Goal: Information Seeking & Learning: Check status

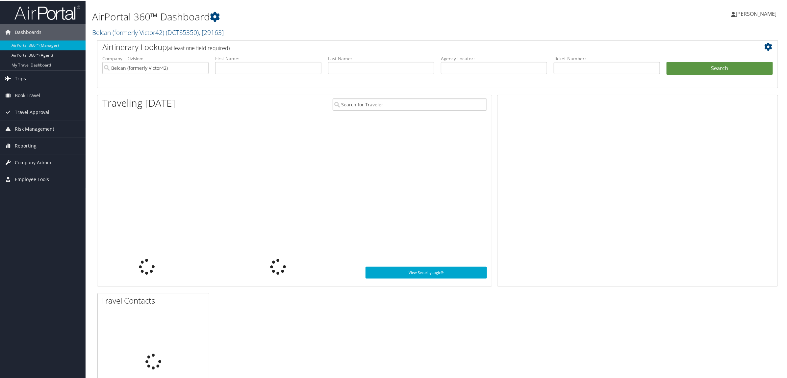
click at [35, 77] on link "Trips" at bounding box center [43, 78] width 86 height 16
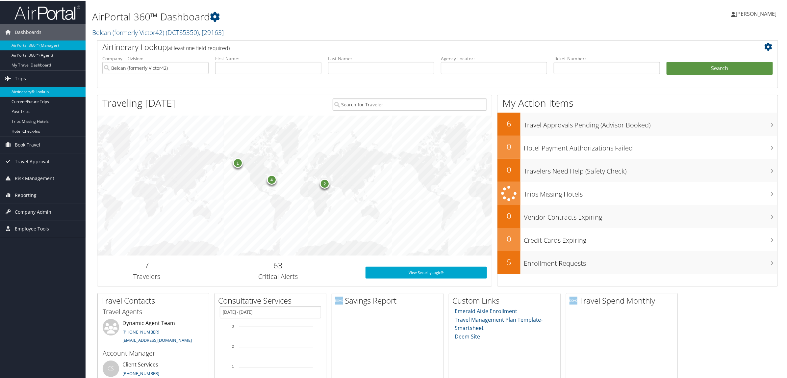
click at [40, 87] on link "Airtinerary® Lookup" at bounding box center [43, 91] width 86 height 10
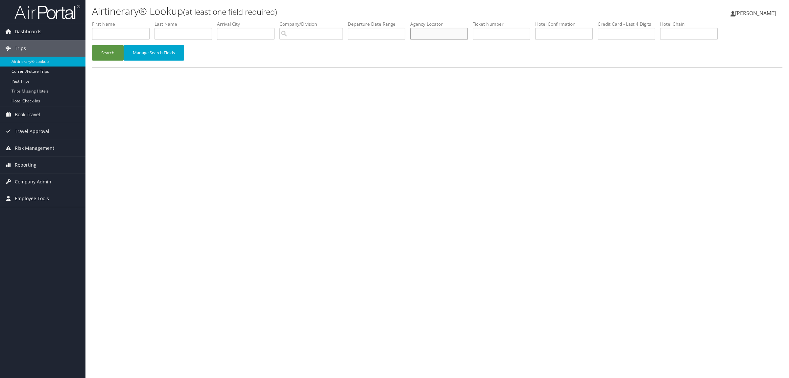
click at [430, 33] on input "text" at bounding box center [439, 34] width 58 height 12
paste input "D9M6BW"
click at [102, 51] on button "Search" at bounding box center [108, 52] width 32 height 15
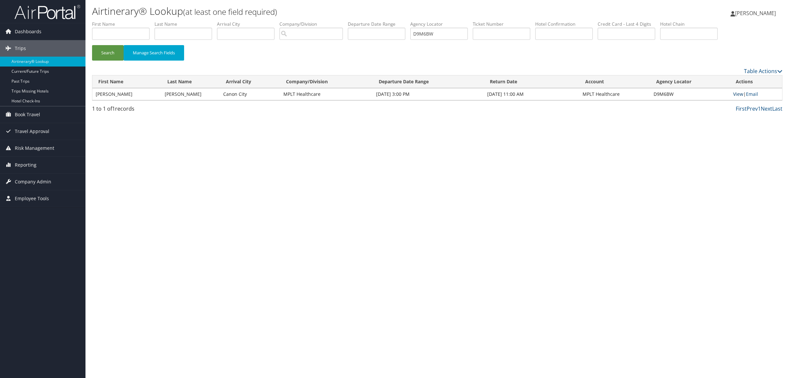
click at [743, 91] on link "View" at bounding box center [738, 94] width 10 height 6
drag, startPoint x: 469, startPoint y: 34, endPoint x: 244, endPoint y: 49, distance: 225.1
click at [358, 21] on ul "First Name Last Name Departure City Arrival City Company/Division Airport/City …" at bounding box center [437, 21] width 691 height 0
paste input "8NPH"
click at [112, 50] on button "Search" at bounding box center [108, 52] width 32 height 15
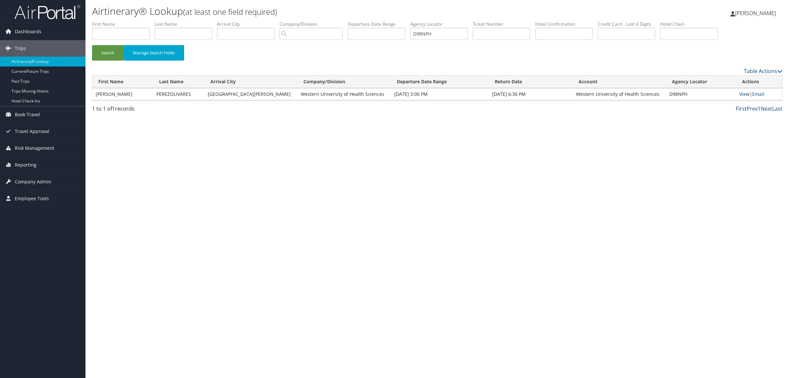
click at [742, 95] on link "View" at bounding box center [745, 94] width 10 height 6
click at [241, 222] on div "Airtinerary® Lookup (at least one field required) Hope Ewing Hope Ewing My Sett…" at bounding box center [438, 189] width 704 height 378
drag, startPoint x: 445, startPoint y: 35, endPoint x: 300, endPoint y: 37, distance: 145.1
click at [300, 21] on ul "First Name Last Name Departure City Arrival City Company/Division Airport/City …" at bounding box center [437, 21] width 691 height 0
paste input "C5QQ2"
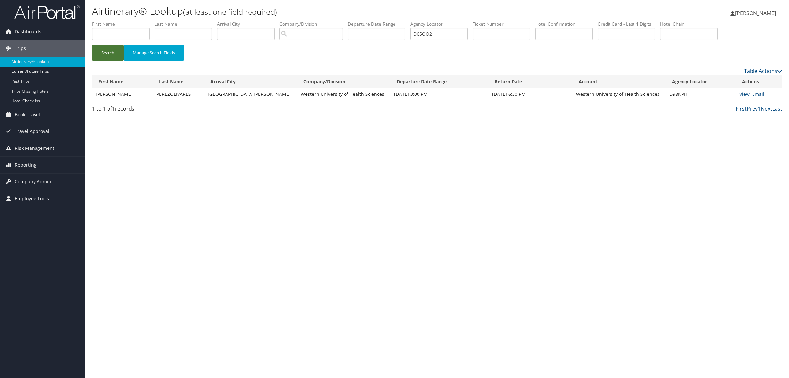
click at [111, 50] on button "Search" at bounding box center [108, 52] width 32 height 15
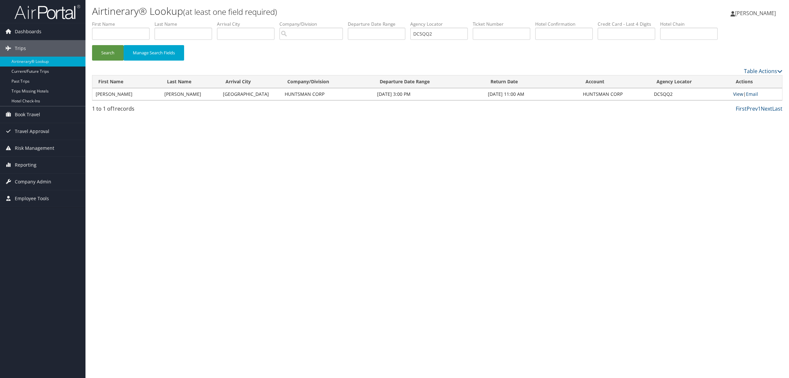
click at [735, 92] on link "View" at bounding box center [738, 94] width 10 height 6
drag, startPoint x: 447, startPoint y: 31, endPoint x: 430, endPoint y: 30, distance: 16.8
click at [421, 31] on input "DC5QQ2" at bounding box center [439, 34] width 58 height 12
paste input "D030H"
click at [99, 51] on button "Search" at bounding box center [108, 52] width 32 height 15
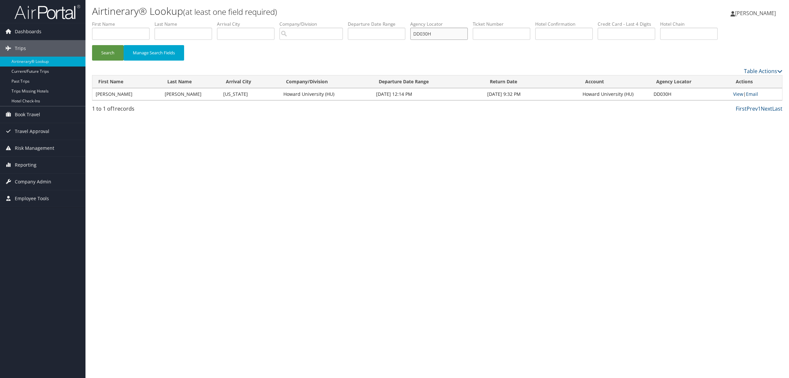
drag, startPoint x: 446, startPoint y: 33, endPoint x: 296, endPoint y: 33, distance: 149.3
click at [298, 21] on ul "First Name Last Name Departure City Arrival City Company/Division Airport/City …" at bounding box center [437, 21] width 691 height 0
paste input "9YVJP"
click at [111, 59] on button "Search" at bounding box center [108, 52] width 32 height 15
click at [740, 93] on link "View" at bounding box center [739, 94] width 10 height 6
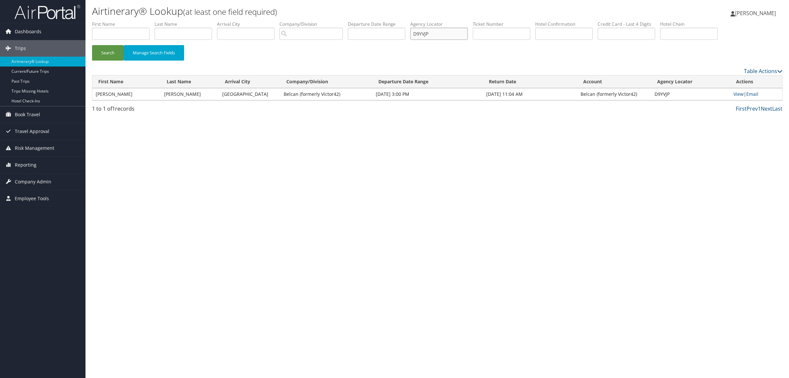
drag, startPoint x: 418, startPoint y: 33, endPoint x: 384, endPoint y: 32, distance: 33.9
click at [385, 21] on ul "First Name Last Name Departure City Arrival City Company/Division Airport/City …" at bounding box center [437, 21] width 691 height 0
paste input "D178T"
click at [103, 50] on button "Search" at bounding box center [108, 52] width 32 height 15
click at [742, 91] on link "View" at bounding box center [739, 94] width 10 height 6
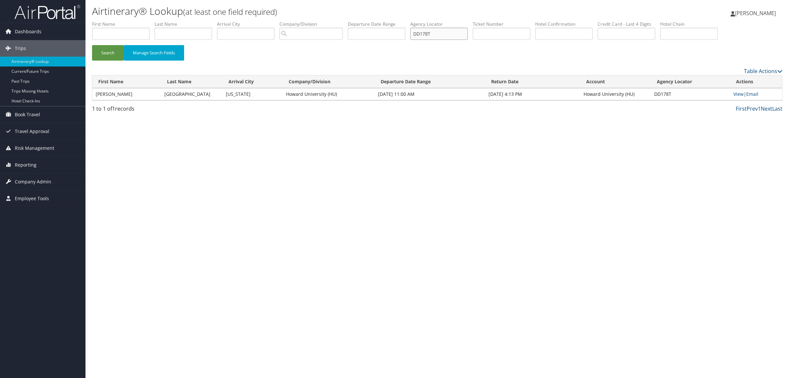
drag, startPoint x: 447, startPoint y: 39, endPoint x: 322, endPoint y: 45, distance: 125.1
click at [365, 21] on ul "First Name Last Name Departure City Arrival City Company/Division Airport/City …" at bounding box center [437, 21] width 691 height 0
paste input "030H"
click at [100, 46] on button "Search" at bounding box center [108, 52] width 32 height 15
click at [738, 97] on td "View | Email" at bounding box center [756, 94] width 52 height 12
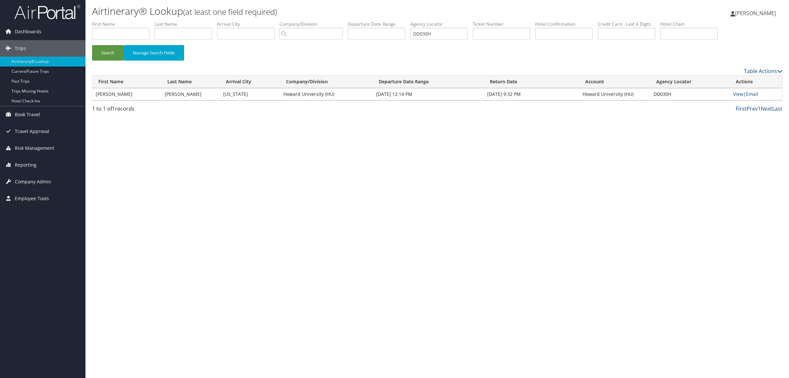
click at [737, 90] on td "View | Email" at bounding box center [756, 94] width 52 height 12
click at [737, 91] on link "View" at bounding box center [738, 94] width 10 height 6
drag, startPoint x: 451, startPoint y: 34, endPoint x: 252, endPoint y: 32, distance: 199.0
click at [309, 21] on ul "First Name Last Name Departure City Arrival City Company/Division Airport/City …" at bounding box center [437, 21] width 691 height 0
drag, startPoint x: 446, startPoint y: 30, endPoint x: 356, endPoint y: 14, distance: 91.2
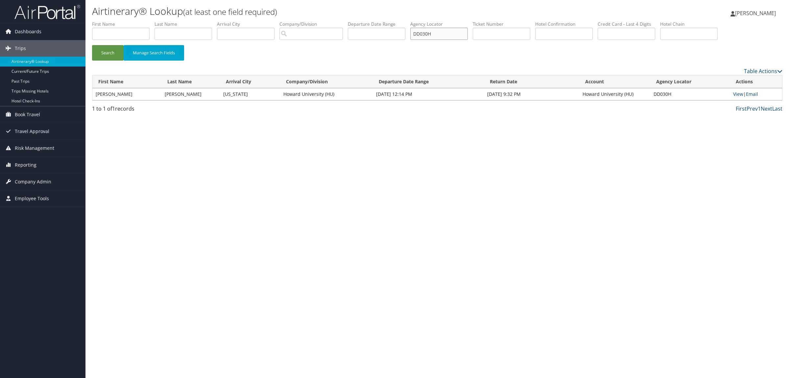
click at [360, 21] on ul "First Name Last Name Departure City Arrival City Company/Division Airport/City …" at bounding box center [437, 21] width 691 height 0
type input "d6z0vc"
click at [92, 45] on button "Search" at bounding box center [108, 52] width 32 height 15
click at [739, 92] on link "View" at bounding box center [738, 94] width 10 height 6
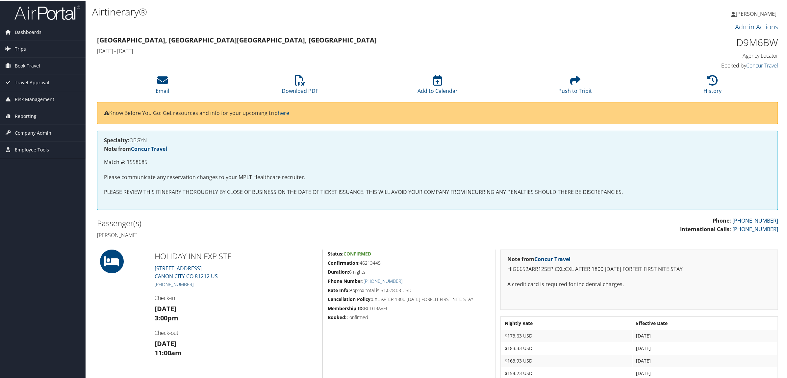
drag, startPoint x: 195, startPoint y: 283, endPoint x: 162, endPoint y: 286, distance: 33.4
click at [162, 286] on h5 "[PHONE_NUMBER]" at bounding box center [236, 283] width 163 height 7
copy link "719) 345-3600"
click at [32, 115] on span "Reporting" at bounding box center [26, 115] width 22 height 16
click at [44, 160] on link "Virtual Pay Lookup" at bounding box center [43, 158] width 86 height 10
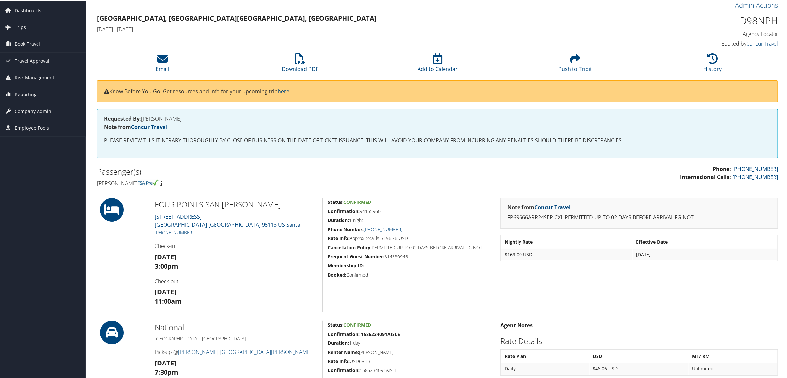
scroll to position [41, 0]
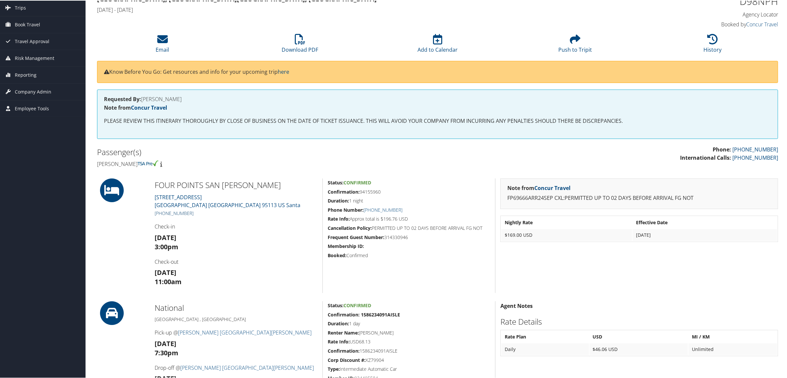
drag, startPoint x: 197, startPoint y: 212, endPoint x: 161, endPoint y: 212, distance: 35.5
click at [161, 212] on h5 "+1 (408) 282-8800" at bounding box center [236, 212] width 163 height 7
copy link "(408) 282-8800"
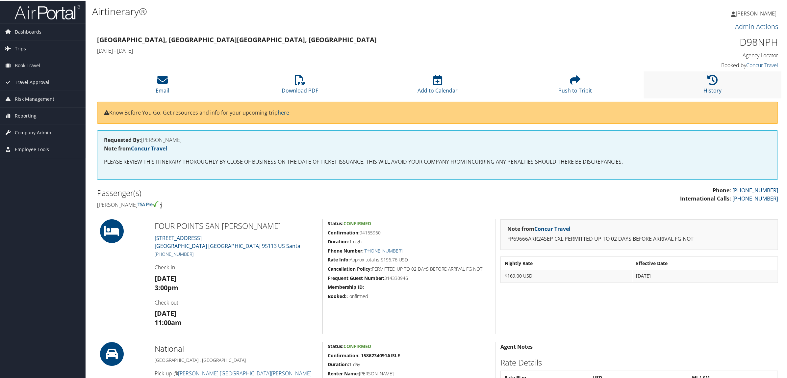
scroll to position [0, 0]
drag, startPoint x: 739, startPoint y: 44, endPoint x: 773, endPoint y: 43, distance: 33.9
click at [773, 43] on h1 "D98NPH" at bounding box center [696, 42] width 163 height 14
copy h1 "D98NPH"
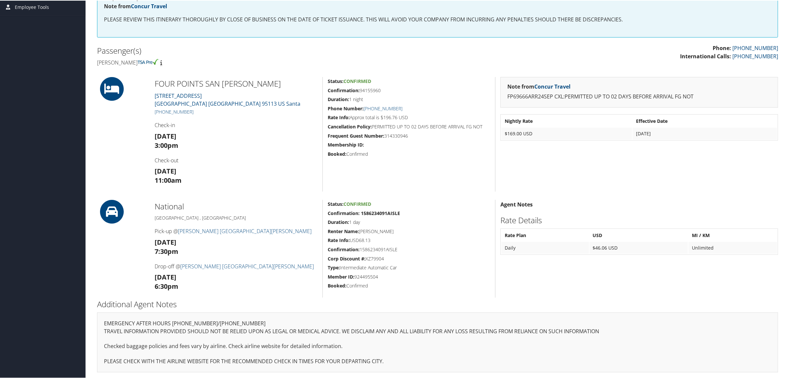
scroll to position [101, 0]
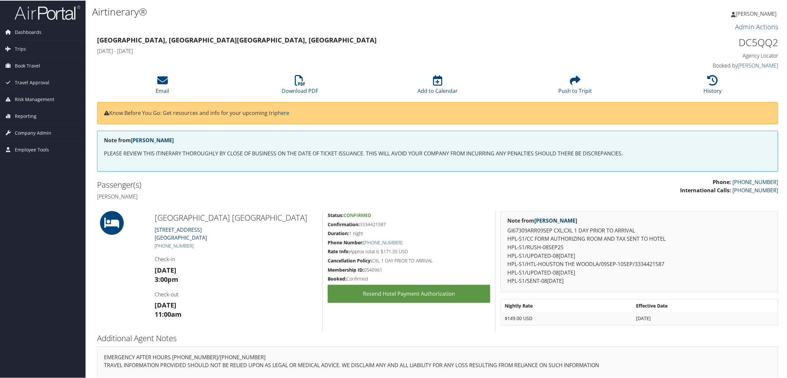
drag, startPoint x: 198, startPoint y: 246, endPoint x: 161, endPoint y: 247, distance: 37.2
click at [161, 248] on h5 "+1 (281) 364-9300" at bounding box center [236, 245] width 163 height 7
copy link "(281) 364-9300"
drag, startPoint x: 360, startPoint y: 221, endPoint x: 377, endPoint y: 225, distance: 16.4
click at [377, 225] on h5 "Confirmation: 3334421587" at bounding box center [409, 223] width 162 height 7
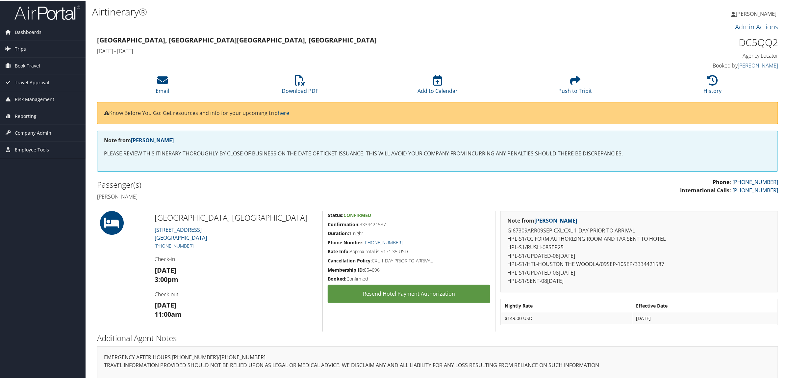
click at [440, 231] on h5 "Duration: 1 night" at bounding box center [409, 232] width 162 height 7
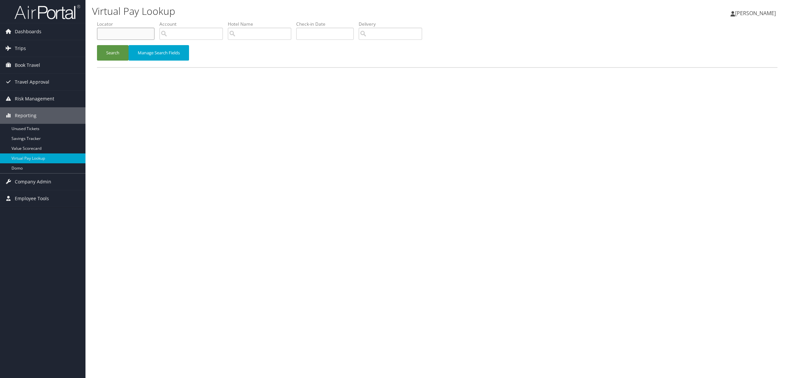
click at [124, 33] on input "text" at bounding box center [126, 34] width 58 height 12
paste input "DC5QQ2"
type input "DC5QQ2"
click at [118, 55] on button "Search" at bounding box center [113, 52] width 32 height 15
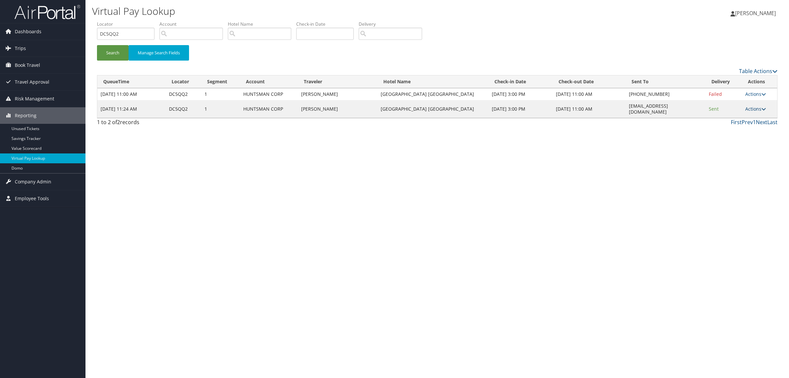
click at [755, 106] on link "Actions" at bounding box center [756, 109] width 21 height 6
click at [738, 124] on link "Logs" at bounding box center [743, 126] width 41 height 11
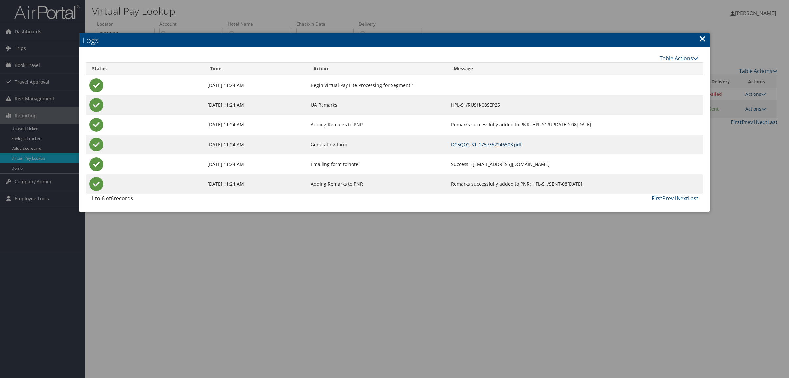
click at [468, 143] on link "DC5QQ2-S1_1757352246503.pdf" at bounding box center [486, 144] width 71 height 6
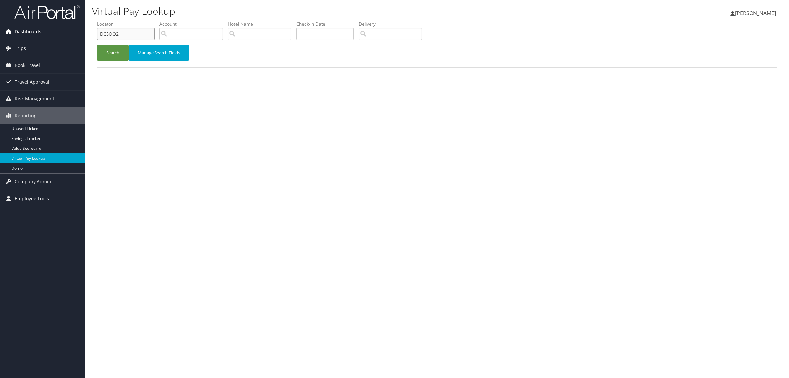
drag, startPoint x: 131, startPoint y: 35, endPoint x: 56, endPoint y: 35, distance: 74.3
click at [56, 35] on div "Dashboards AirPortal 360™ (Manager) AirPortal 360™ (Agent) My Travel Dashboard …" at bounding box center [394, 189] width 789 height 378
paste input "9YVJP"
type input "D9YVJP"
click at [113, 53] on button "Search" at bounding box center [113, 52] width 32 height 15
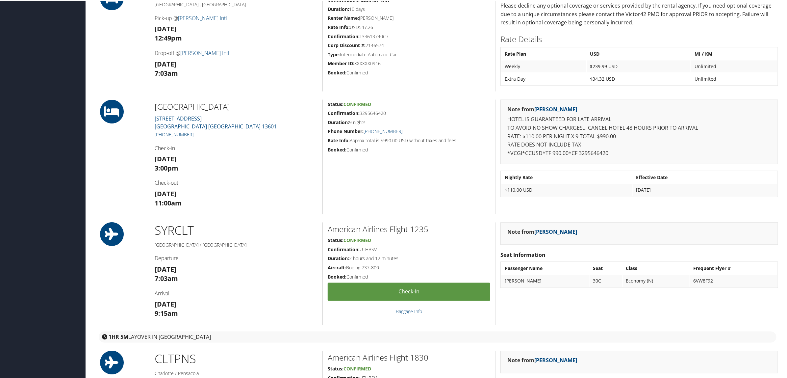
scroll to position [617, 0]
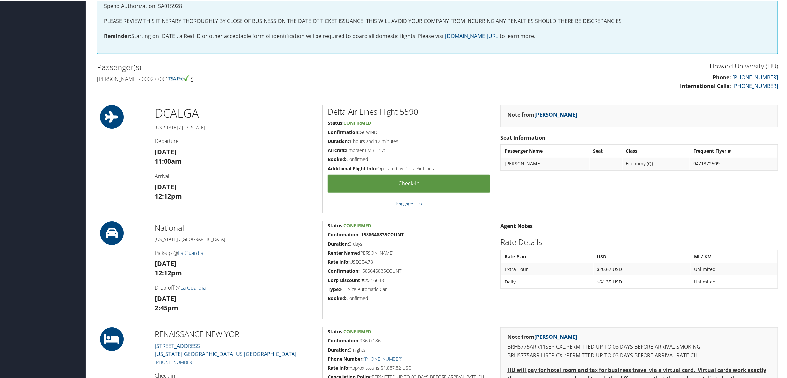
scroll to position [206, 0]
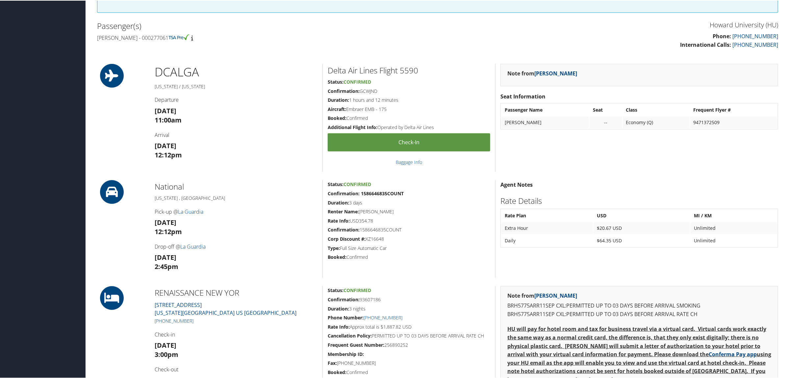
drag, startPoint x: 194, startPoint y: 317, endPoint x: 161, endPoint y: 320, distance: 33.3
click at [161, 320] on h5 "[PHONE_NUMBER]" at bounding box center [236, 320] width 163 height 7
copy link "[PHONE_NUMBER]"
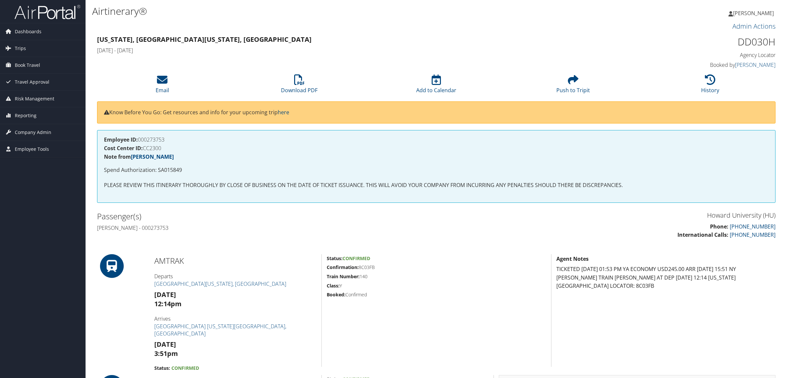
scroll to position [206, 0]
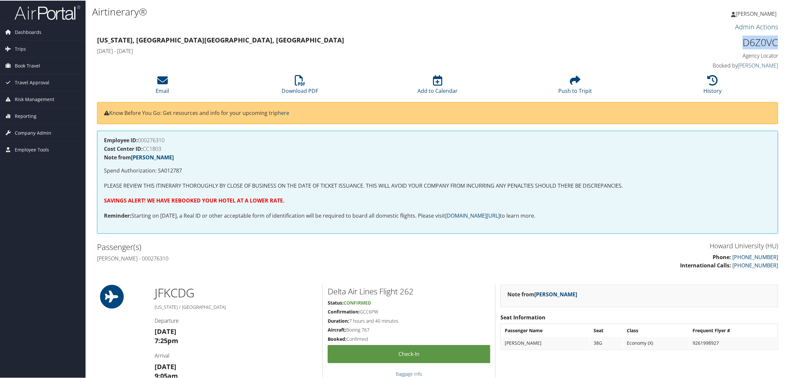
drag, startPoint x: 734, startPoint y: 40, endPoint x: 777, endPoint y: 40, distance: 43.1
click at [777, 40] on div "D6Z0VC Agency Locator Agency Locator D6Z0VC Booked by Melody Bruner Booked by M…" at bounding box center [696, 52] width 173 height 37
copy h1 "D6Z0VC"
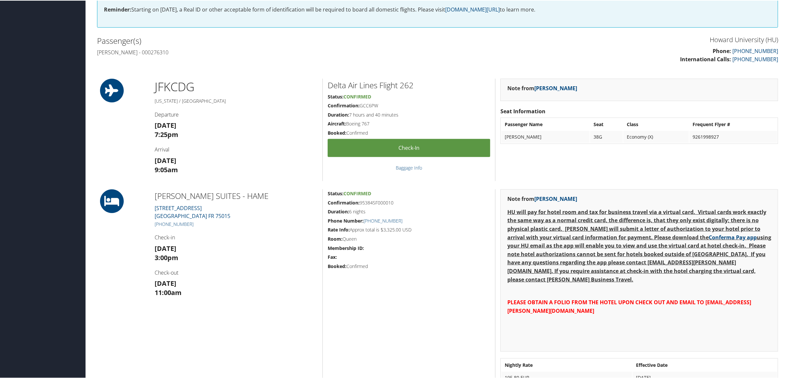
scroll to position [206, 0]
drag, startPoint x: 152, startPoint y: 196, endPoint x: 237, endPoint y: 200, distance: 84.9
click at [237, 200] on div "EDGAR SUITES - HAME 38 Rue du Hameau Paris FR 75015 +3 (376) 665-1103 Check-in …" at bounding box center [236, 308] width 173 height 238
copy h2 "EDGAR SUITES - HAME"
drag, startPoint x: 360, startPoint y: 202, endPoint x: 394, endPoint y: 201, distance: 33.9
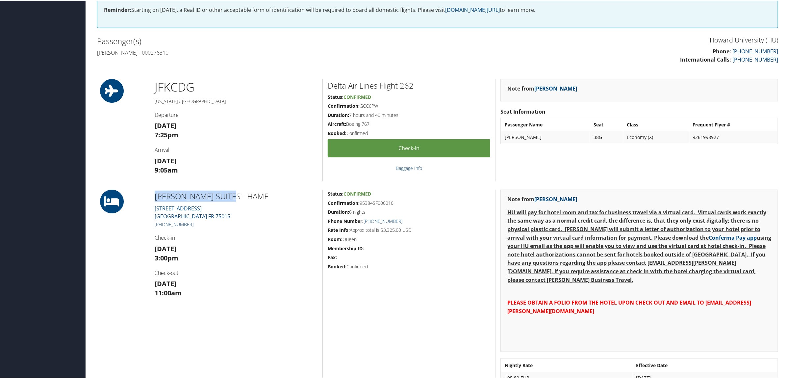
click at [394, 201] on h5 "Confirmation: 95384SF000010" at bounding box center [409, 202] width 162 height 7
copy h5 "95384SF000010"
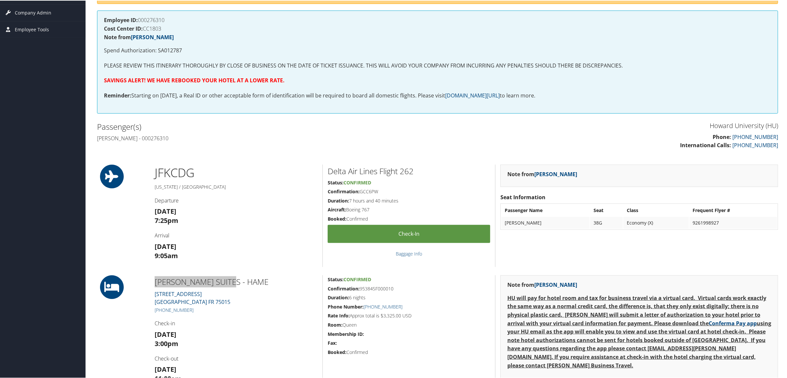
scroll to position [164, 0]
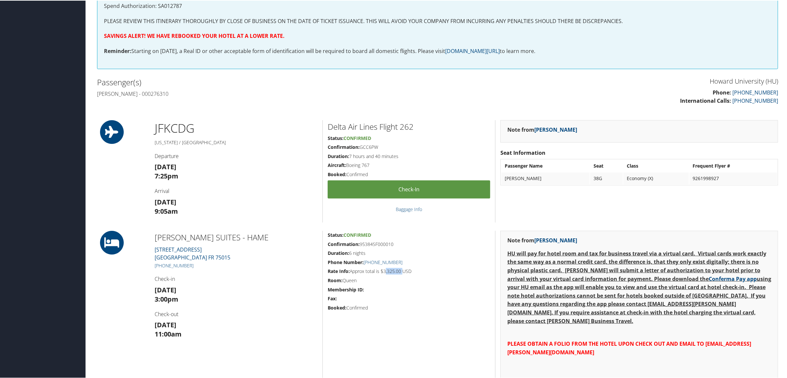
drag, startPoint x: 385, startPoint y: 270, endPoint x: 402, endPoint y: 272, distance: 17.2
click at [402, 272] on h5 "Rate Info: Approx total is $3,325.00 USD" at bounding box center [409, 270] width 162 height 7
copy h5 "3,325.00"
drag, startPoint x: 96, startPoint y: 89, endPoint x: 146, endPoint y: 90, distance: 50.3
click at [146, 90] on div "Passenger(s) Amrita Harrichand - 000276310" at bounding box center [264, 87] width 345 height 25
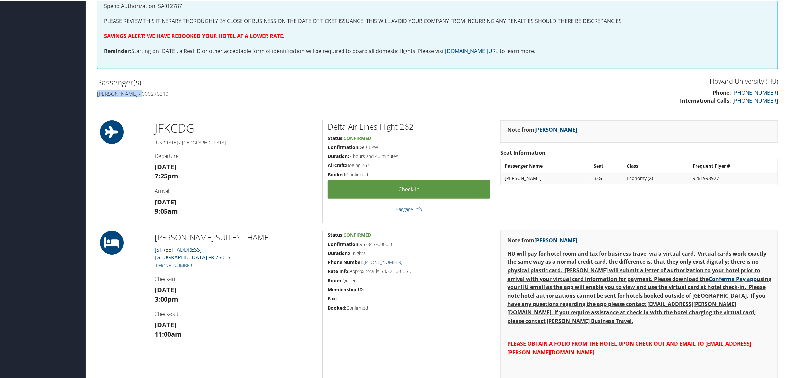
click at [147, 90] on h4 "Amrita Harrichand - 000276310" at bounding box center [264, 92] width 335 height 7
drag, startPoint x: 98, startPoint y: 94, endPoint x: 149, endPoint y: 98, distance: 51.1
click at [149, 98] on div "Passenger(s) Amrita Harrichand - 000276310" at bounding box center [264, 87] width 345 height 25
copy h4 "Amrita Harrichand"
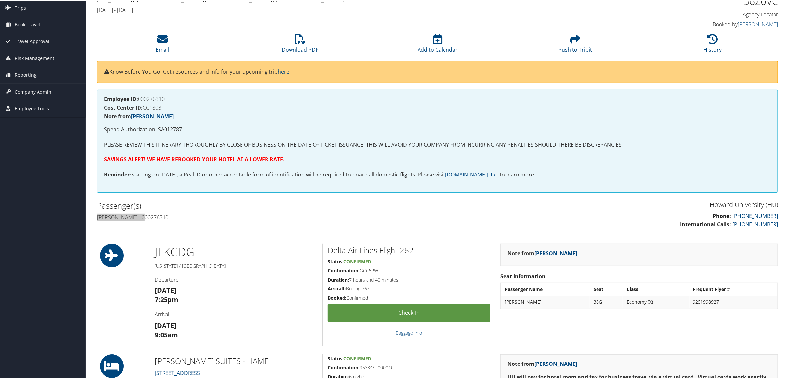
scroll to position [0, 0]
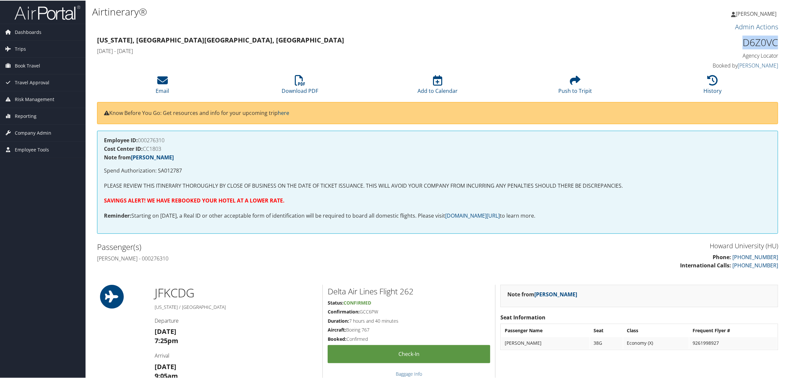
drag, startPoint x: 740, startPoint y: 43, endPoint x: 775, endPoint y: 42, distance: 34.5
click at [775, 42] on h1 "D6Z0VC" at bounding box center [696, 42] width 163 height 14
copy h1 "D6Z0VC"
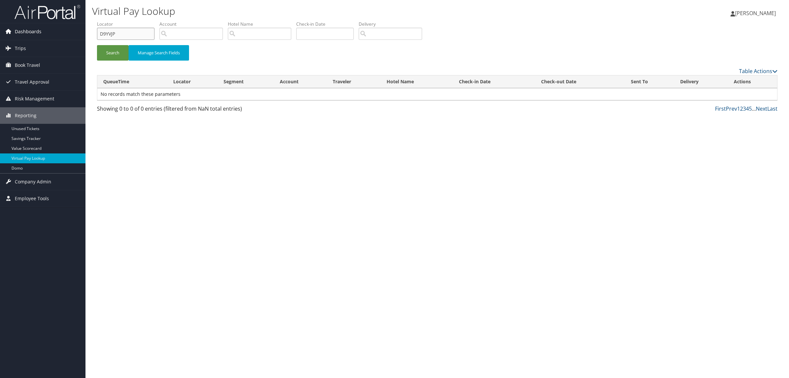
paste input "2WX15"
drag, startPoint x: 124, startPoint y: 36, endPoint x: 45, endPoint y: 29, distance: 79.6
click at [45, 29] on div "Dashboards AirPortal 360™ (Manager) AirPortal 360™ (Agent) My Travel Dashboard …" at bounding box center [394, 189] width 789 height 378
click at [125, 55] on button "Search" at bounding box center [113, 52] width 32 height 15
drag, startPoint x: 132, startPoint y: 35, endPoint x: 86, endPoint y: 38, distance: 45.9
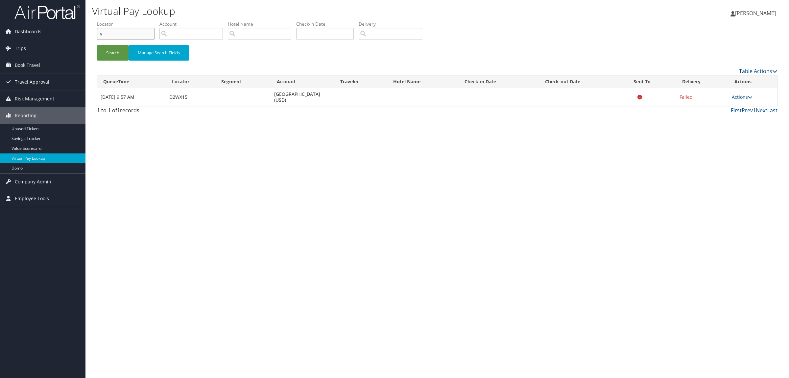
click at [76, 32] on div "Dashboards AirPortal 360™ (Manager) AirPortal 360™ (Agent) My Travel Dashboard …" at bounding box center [394, 189] width 789 height 378
paste input "D94G15"
click at [107, 55] on button "Search" at bounding box center [113, 52] width 32 height 15
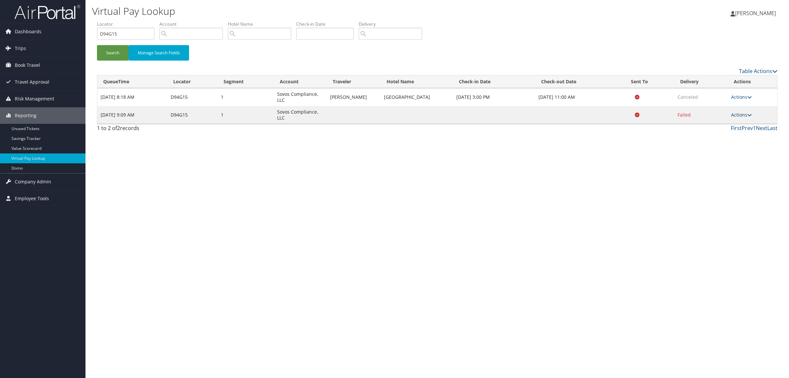
click at [742, 114] on link "Actions" at bounding box center [742, 115] width 21 height 6
click at [731, 137] on link "Logs" at bounding box center [729, 135] width 41 height 11
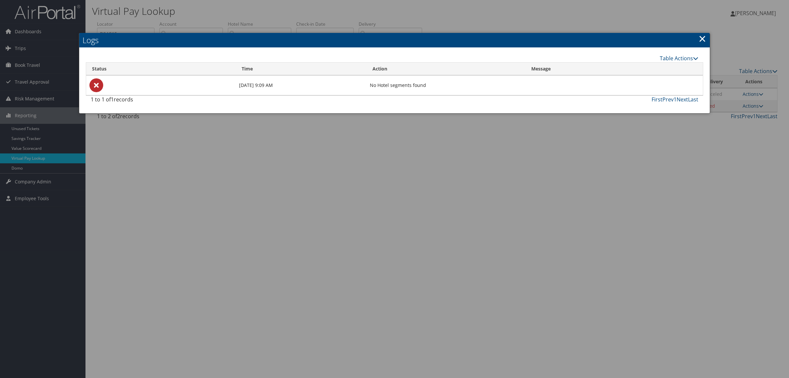
click at [603, 241] on div at bounding box center [394, 189] width 789 height 378
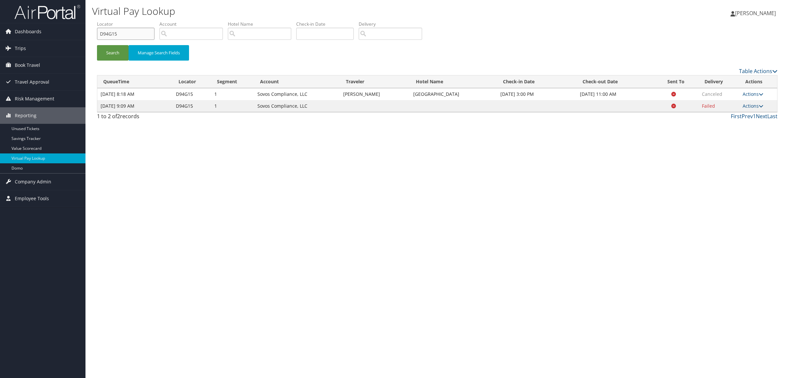
drag, startPoint x: 132, startPoint y: 36, endPoint x: 87, endPoint y: 37, distance: 45.7
click at [87, 37] on div "Virtual Pay Lookup [PERSON_NAME] [PERSON_NAME] My Settings Travel Agency Contac…" at bounding box center [438, 189] width 704 height 378
paste input "8HLCV"
click at [117, 58] on button "Search" at bounding box center [113, 52] width 32 height 15
paste input "V49"
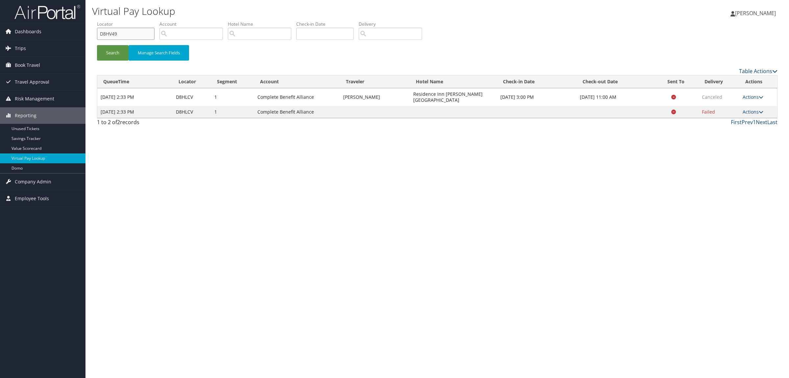
drag, startPoint x: 103, startPoint y: 34, endPoint x: 98, endPoint y: 35, distance: 5.1
click at [98, 35] on input "D8HV49" at bounding box center [126, 34] width 58 height 12
click at [111, 54] on button "Search" at bounding box center [113, 52] width 32 height 15
paste input "95XCK"
drag, startPoint x: 125, startPoint y: 36, endPoint x: 99, endPoint y: 43, distance: 27.0
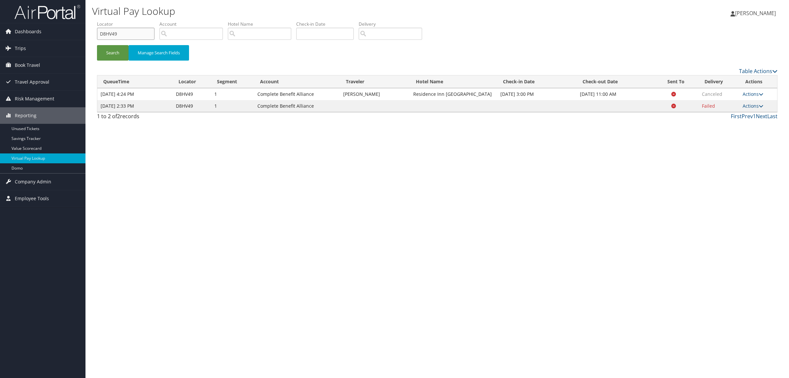
click at [97, 36] on form "QueueTime Locator D8HV49 Segment Account Traveler Hotel Name Check-in Date Chec…" at bounding box center [437, 44] width 681 height 46
type input "D95XCK"
click at [105, 44] on li "Locator D95XCK" at bounding box center [128, 33] width 62 height 24
click at [111, 55] on button "Search" at bounding box center [113, 52] width 32 height 15
